Goal: Task Accomplishment & Management: Manage account settings

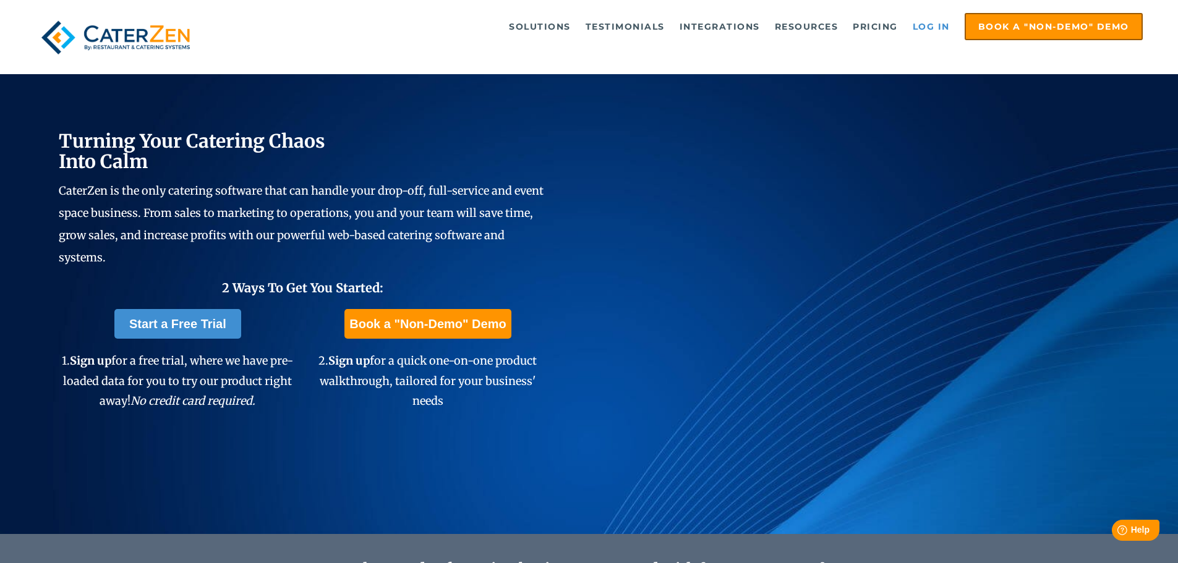
click at [926, 28] on link "Log in" at bounding box center [931, 26] width 49 height 25
click at [922, 28] on link "Log in" at bounding box center [931, 26] width 49 height 25
click at [927, 27] on link "Log in" at bounding box center [931, 26] width 49 height 25
click at [923, 29] on link "Log in" at bounding box center [931, 26] width 49 height 25
